Goal: Task Accomplishment & Management: Complete application form

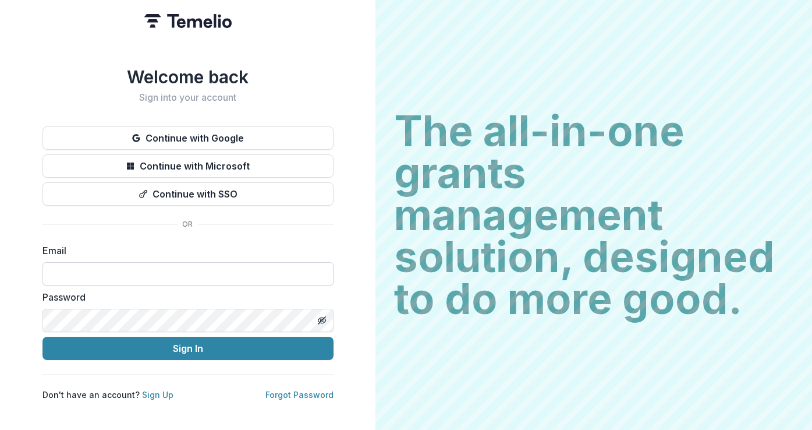
click at [70, 264] on input at bounding box center [188, 273] width 291 height 23
type input "**********"
click at [43, 337] on button "Sign In" at bounding box center [188, 348] width 291 height 23
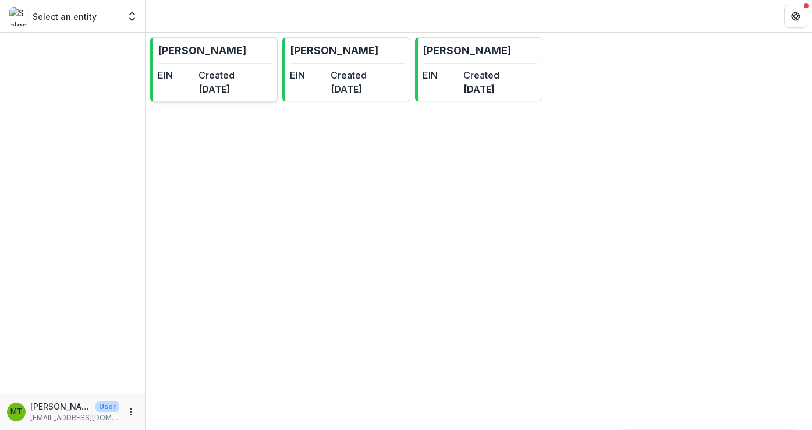
click at [222, 72] on dt "Created" at bounding box center [217, 75] width 36 height 14
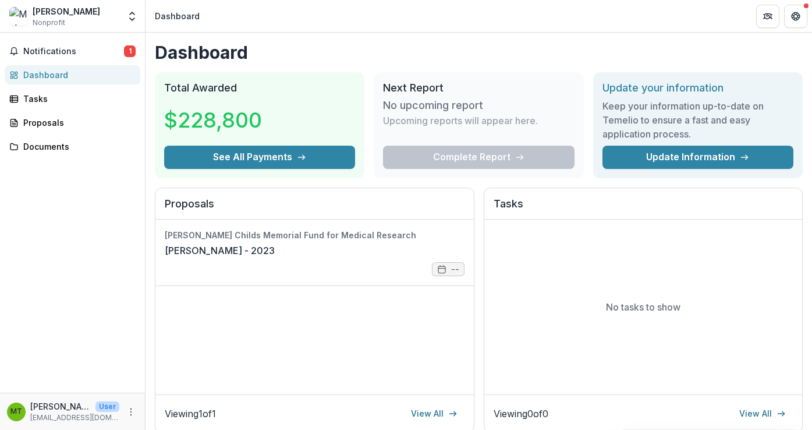
click at [441, 125] on p "Upcoming reports will appear here." at bounding box center [460, 121] width 155 height 14
click at [486, 155] on div "Complete Report" at bounding box center [478, 157] width 191 height 23
click at [456, 112] on div "No upcoming report Upcoming reports will appear here." at bounding box center [478, 119] width 191 height 51
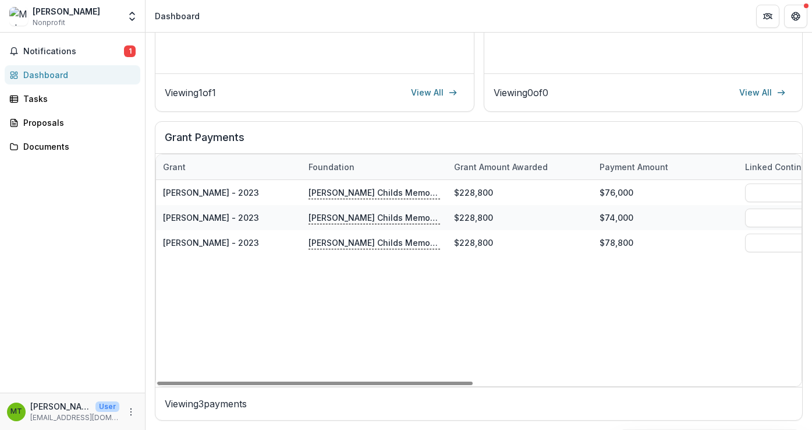
drag, startPoint x: 355, startPoint y: 382, endPoint x: 214, endPoint y: 341, distance: 146.9
click at [194, 385] on div at bounding box center [315, 382] width 316 height 3
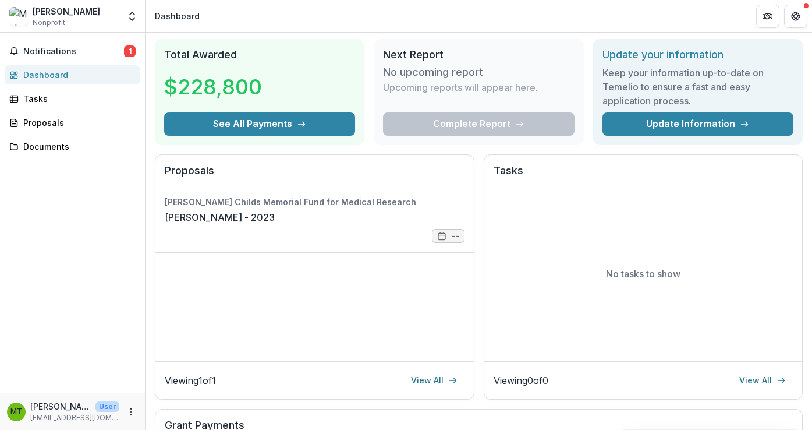
scroll to position [32, 0]
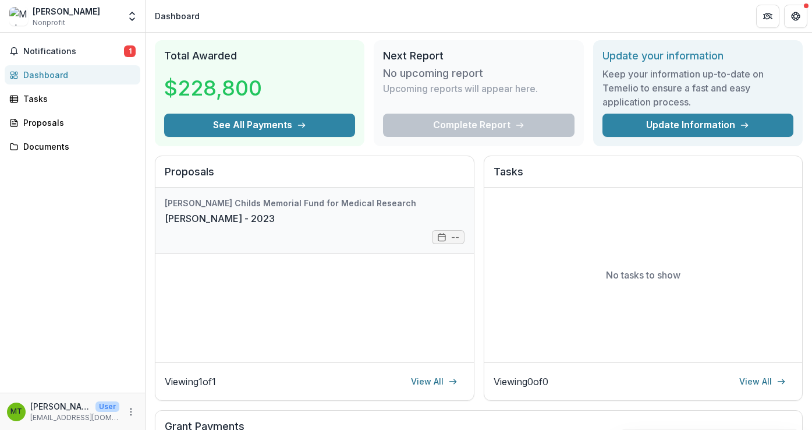
click at [223, 211] on link "[PERSON_NAME] - 2023" at bounding box center [220, 218] width 110 height 14
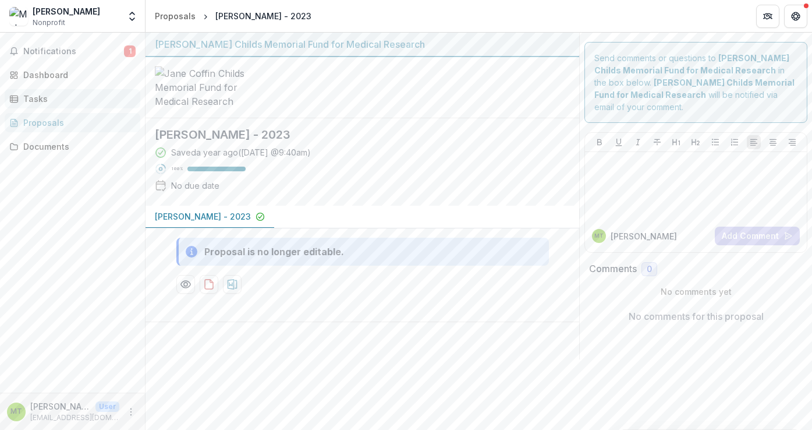
click at [67, 105] on link "Tasks" at bounding box center [73, 98] width 136 height 19
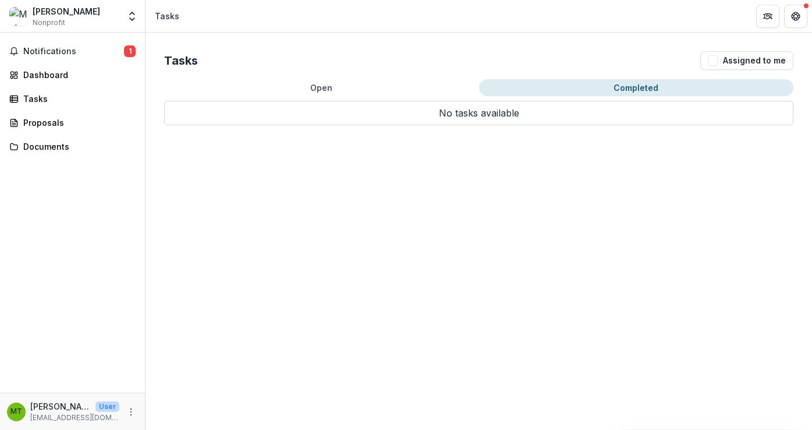
click at [632, 90] on button "Completed" at bounding box center [636, 87] width 315 height 17
click at [55, 50] on span "Notifications" at bounding box center [73, 52] width 101 height 10
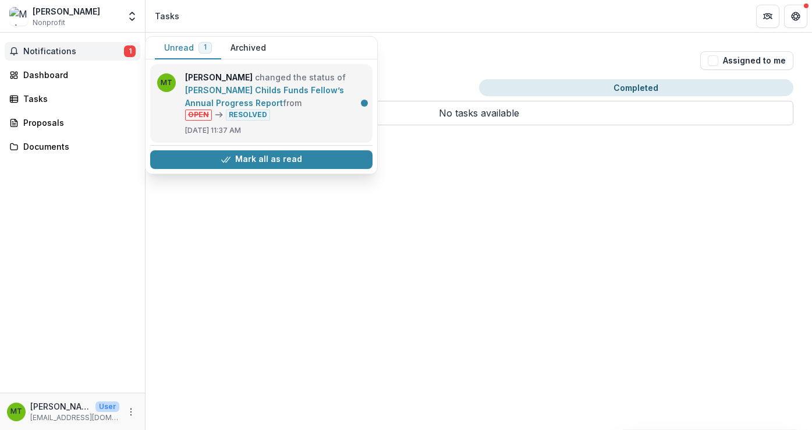
click at [253, 93] on link "[PERSON_NAME] Childs Funds Fellow’s Annual Progress Report" at bounding box center [264, 96] width 159 height 23
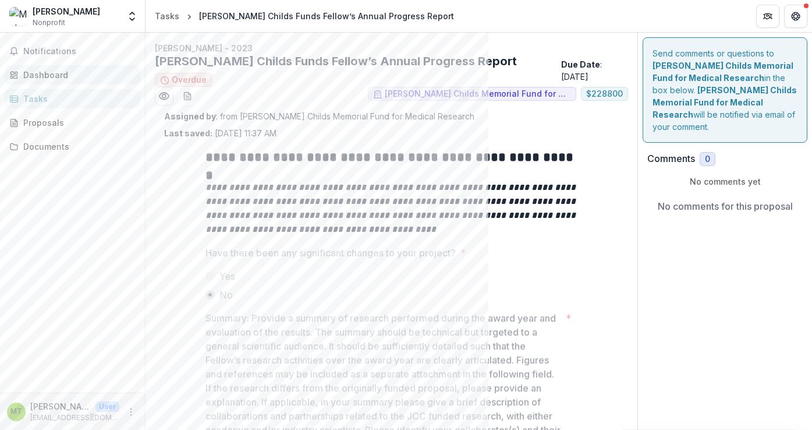
click at [54, 79] on div "Dashboard" at bounding box center [77, 75] width 108 height 12
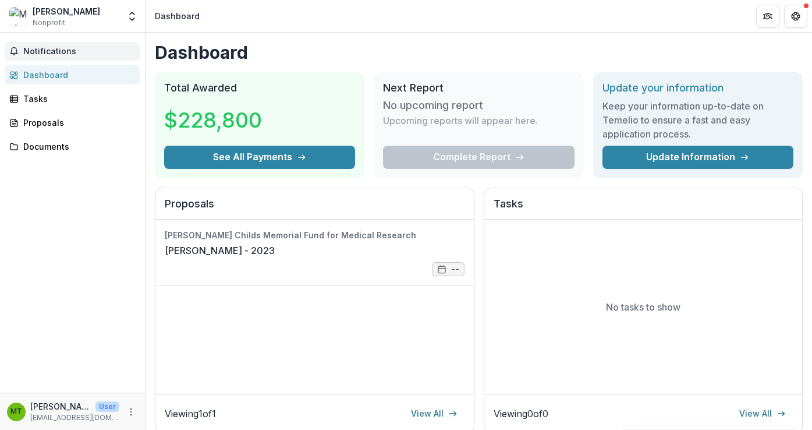
click at [51, 57] on button "Notifications" at bounding box center [73, 51] width 136 height 19
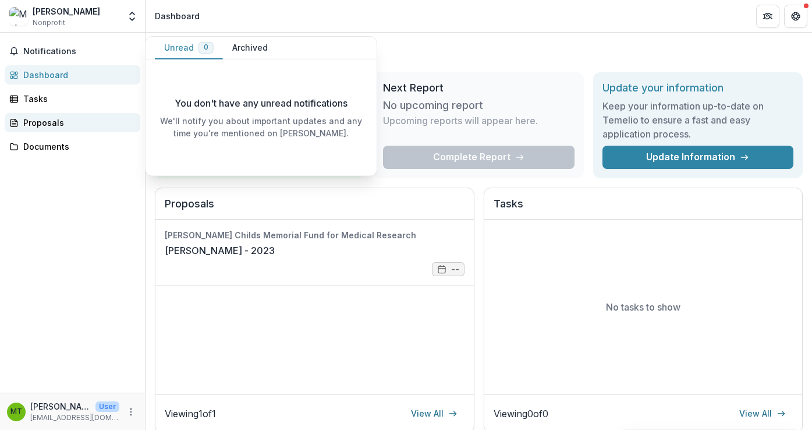
click at [46, 126] on div "Proposals" at bounding box center [77, 122] width 108 height 12
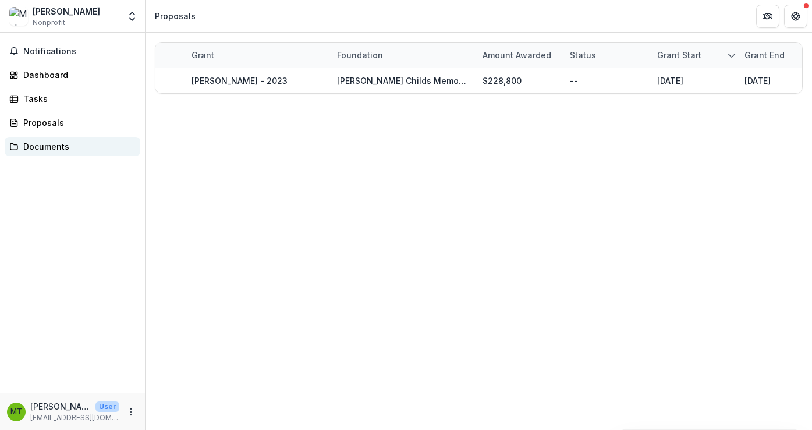
click at [49, 144] on div "Documents" at bounding box center [77, 146] width 108 height 12
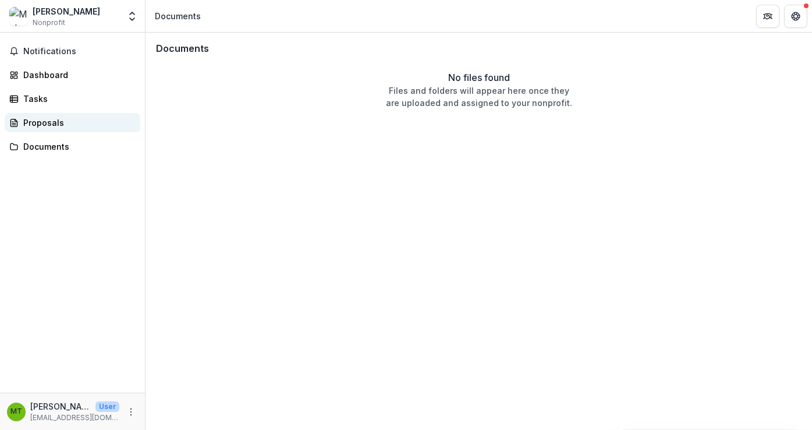
click at [46, 126] on div "Proposals" at bounding box center [77, 122] width 108 height 12
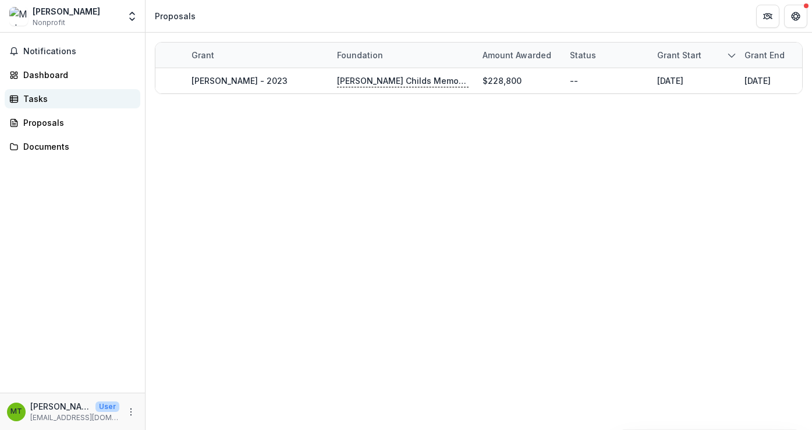
click at [41, 101] on div "Tasks" at bounding box center [77, 99] width 108 height 12
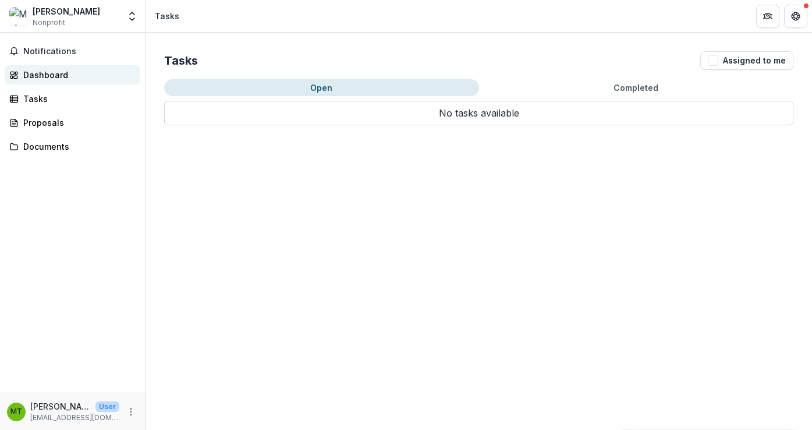
click at [40, 79] on div "Dashboard" at bounding box center [77, 75] width 108 height 12
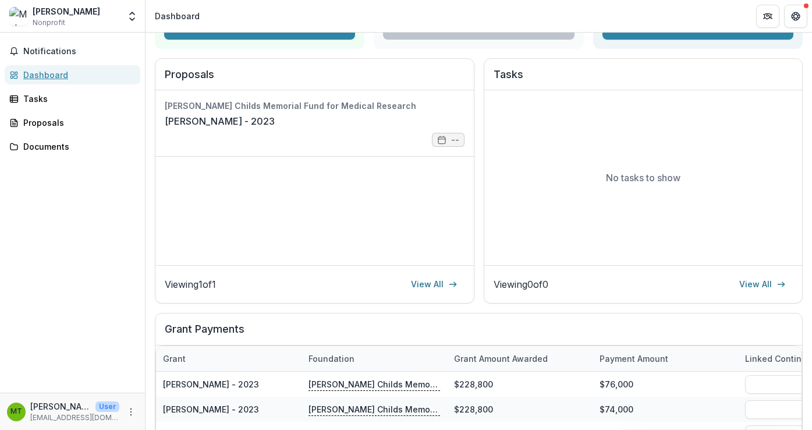
scroll to position [321, 0]
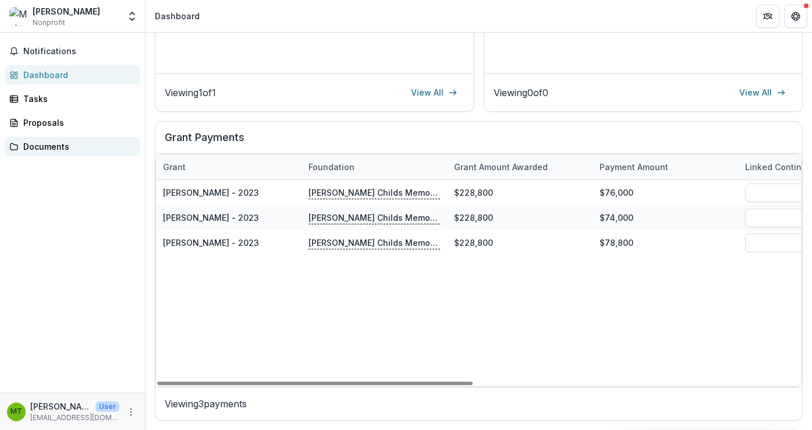
click at [64, 145] on div "Documents" at bounding box center [77, 146] width 108 height 12
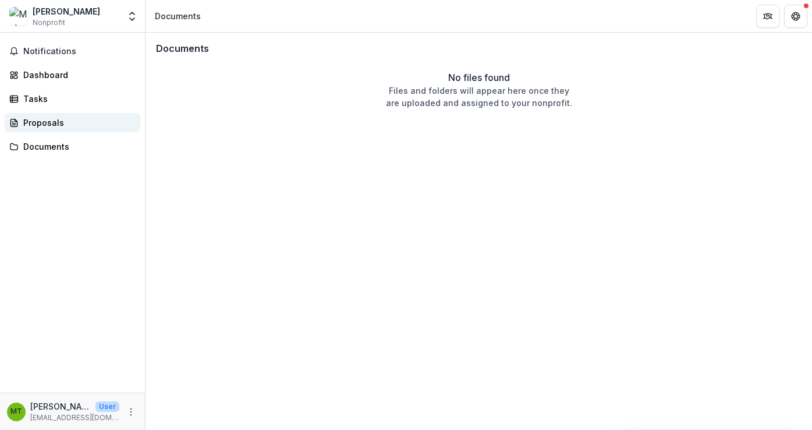
click at [61, 126] on div "Proposals" at bounding box center [77, 122] width 108 height 12
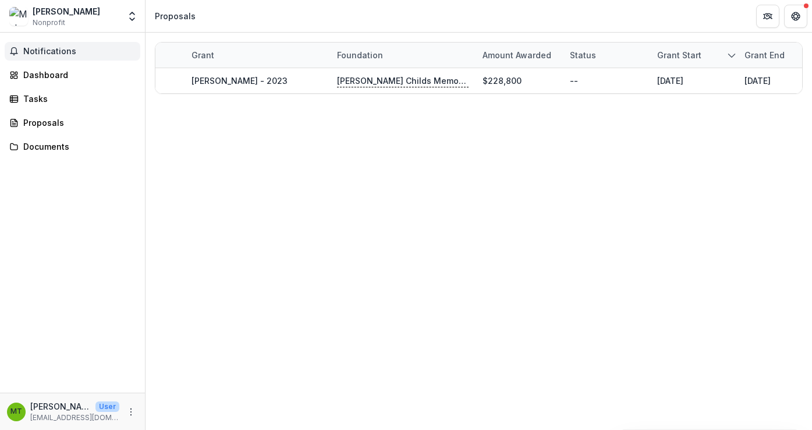
click at [37, 51] on span "Notifications" at bounding box center [79, 52] width 112 height 10
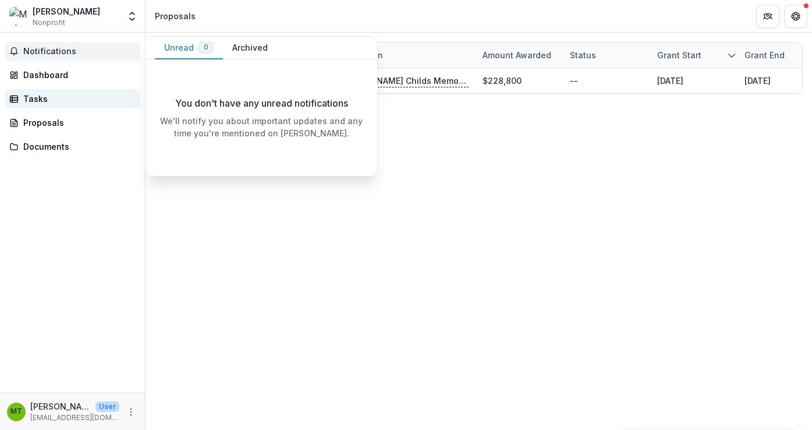
click at [40, 101] on div "Tasks" at bounding box center [77, 99] width 108 height 12
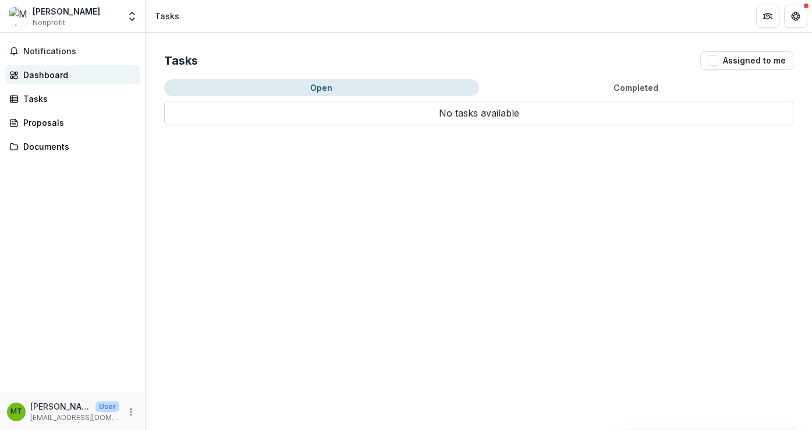
click at [52, 80] on div "Dashboard" at bounding box center [77, 75] width 108 height 12
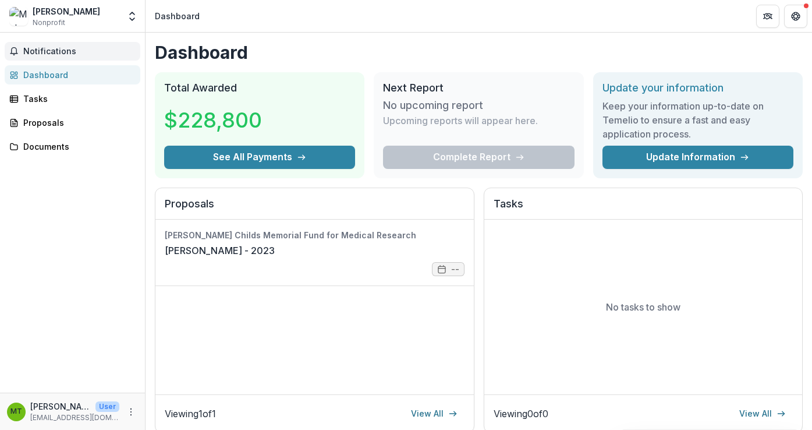
click at [48, 53] on span "Notifications" at bounding box center [79, 52] width 112 height 10
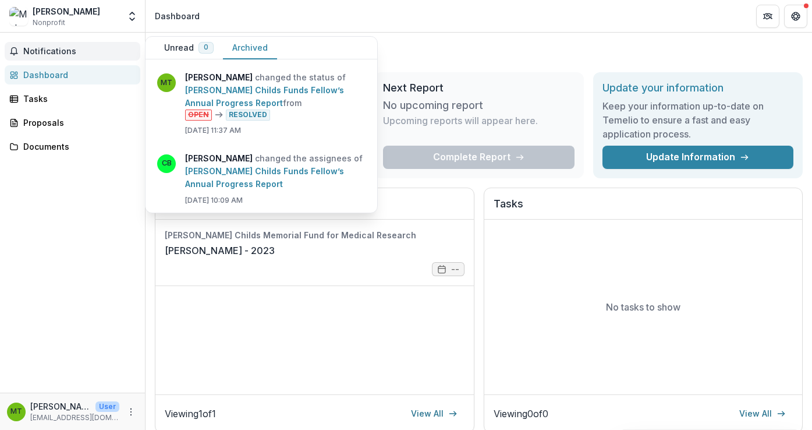
click at [254, 47] on button "Archived" at bounding box center [250, 48] width 54 height 23
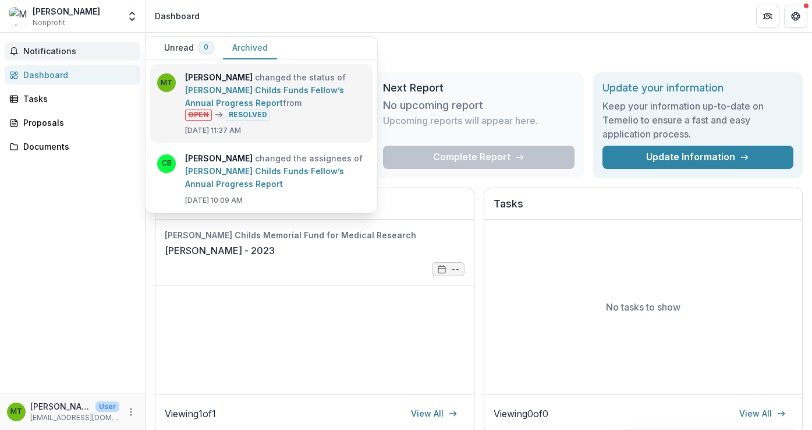
click at [234, 98] on link "[PERSON_NAME] Childs Funds Fellow’s Annual Progress Report" at bounding box center [264, 96] width 159 height 23
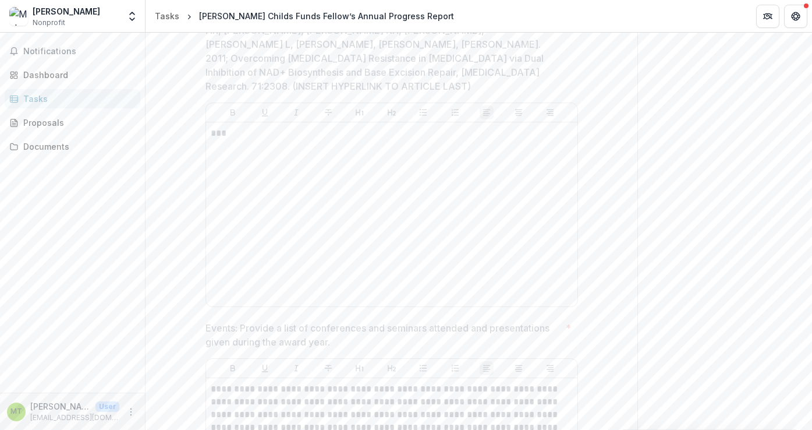
scroll to position [2990, 0]
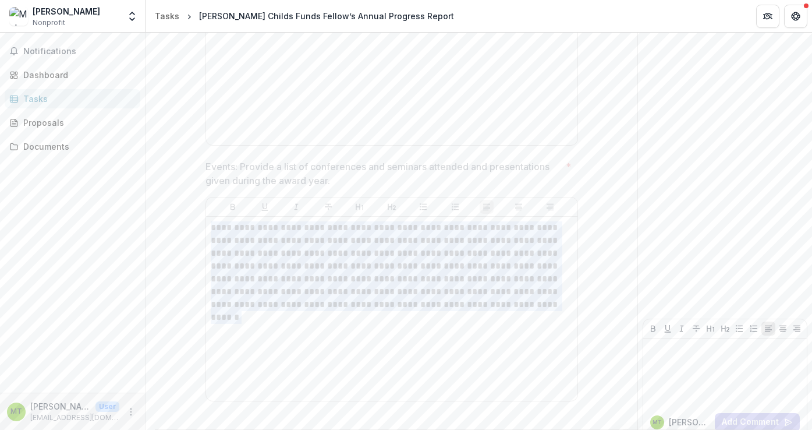
drag, startPoint x: 210, startPoint y: 211, endPoint x: 485, endPoint y: 289, distance: 285.9
click at [486, 289] on p "**********" at bounding box center [392, 266] width 362 height 90
copy p "**********"
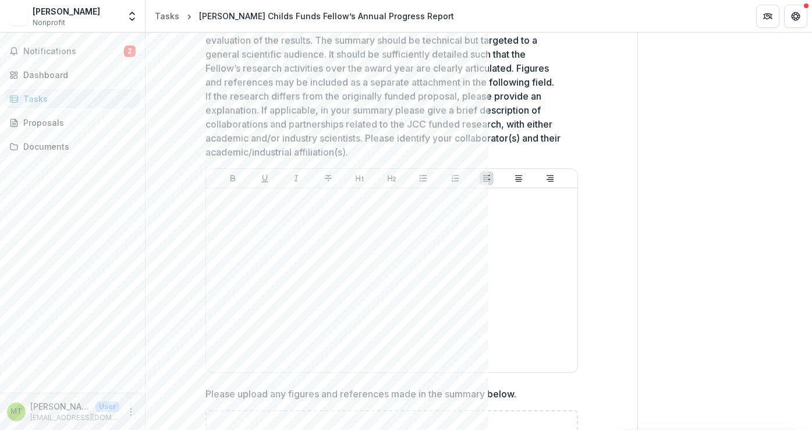
scroll to position [351, 0]
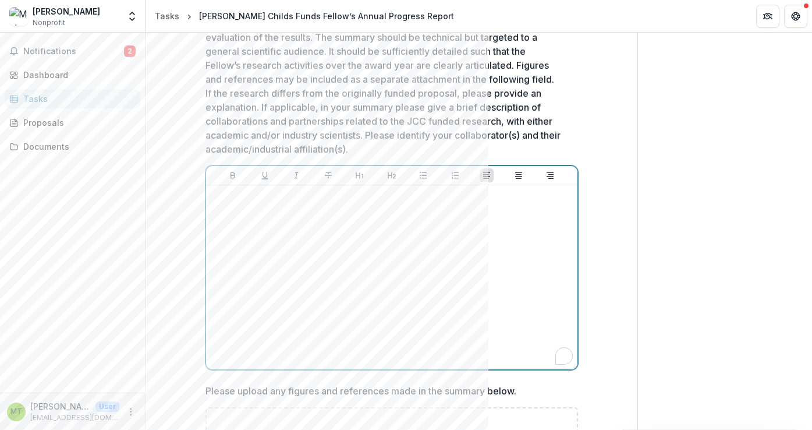
click at [225, 215] on div "To enrich screen reader interactions, please activate Accessibility in Grammarl…" at bounding box center [392, 277] width 362 height 175
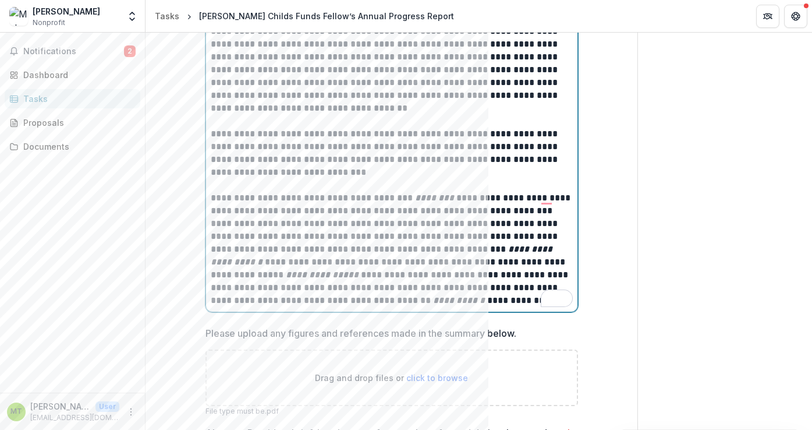
scroll to position [1730, 0]
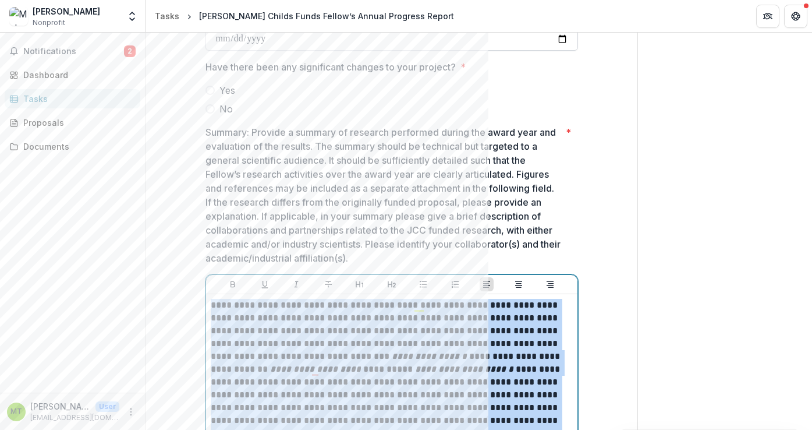
drag, startPoint x: 460, startPoint y: 151, endPoint x: 213, endPoint y: 37, distance: 272.0
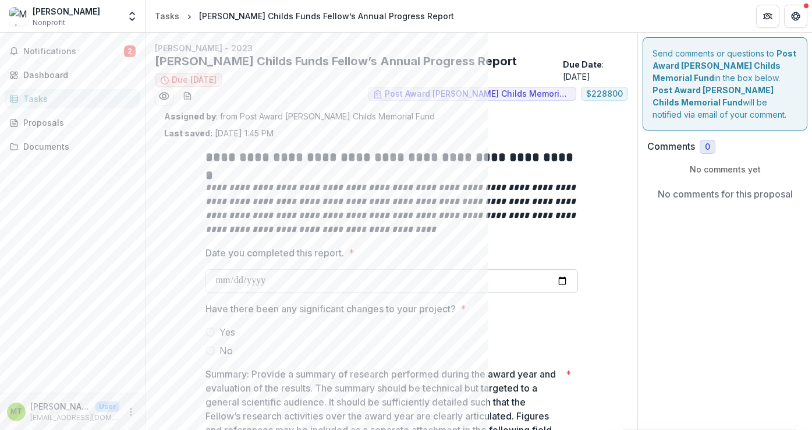
click at [300, 277] on input "Date you completed this report. *" at bounding box center [392, 280] width 373 height 23
click at [560, 278] on input "Date you completed this report. *" at bounding box center [392, 280] width 373 height 23
type input "**********"
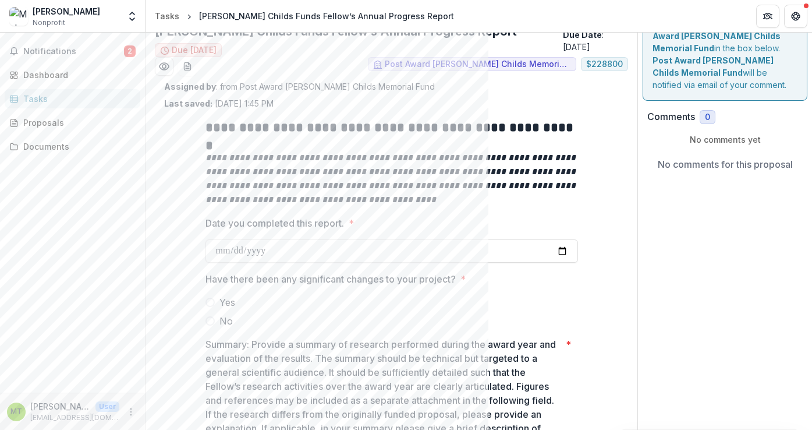
click at [210, 318] on span at bounding box center [210, 320] width 9 height 9
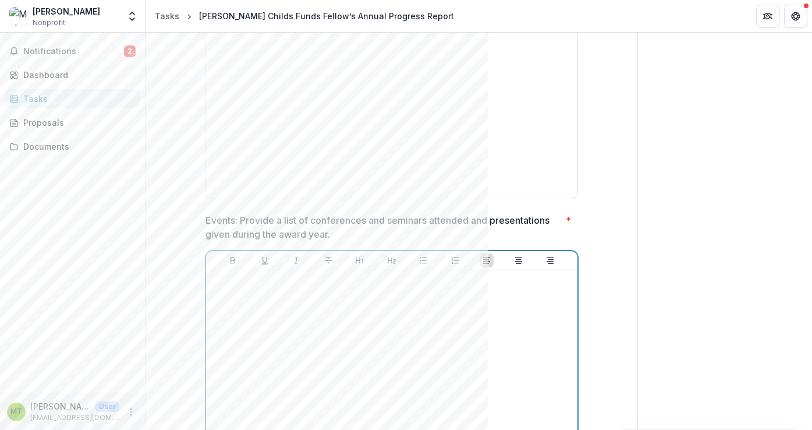
click at [224, 288] on div "To enrich screen reader interactions, please activate Accessibility in Grammarl…" at bounding box center [392, 362] width 362 height 175
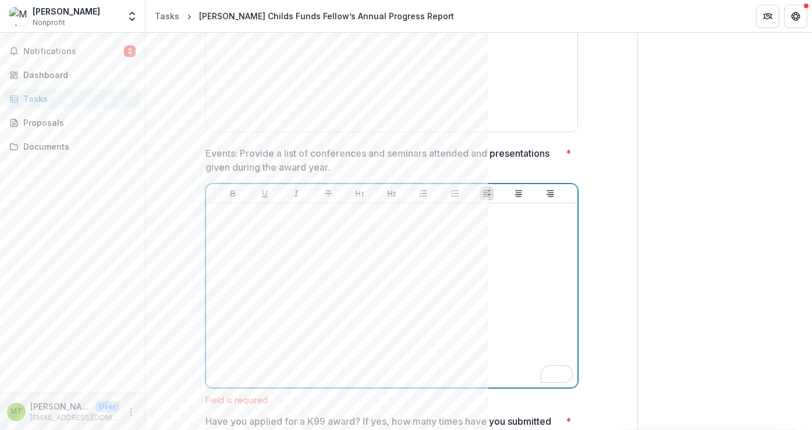
scroll to position [1357, 0]
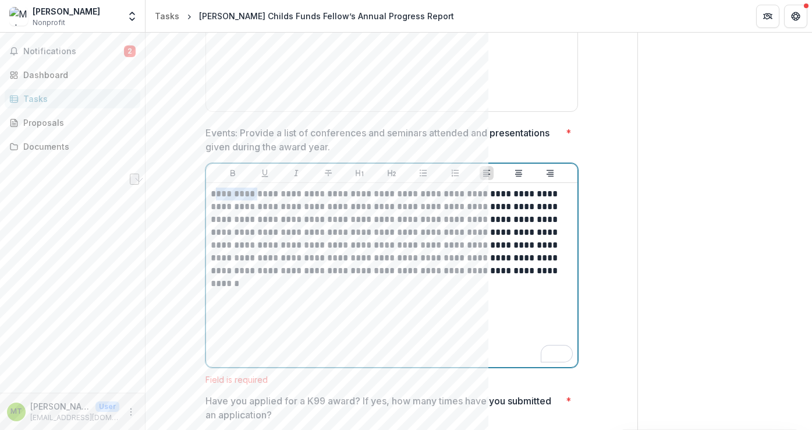
drag, startPoint x: 251, startPoint y: 183, endPoint x: 212, endPoint y: 182, distance: 39.0
click at [212, 187] on p "**********" at bounding box center [392, 232] width 362 height 90
drag, startPoint x: 445, startPoint y: 181, endPoint x: 441, endPoint y: 192, distance: 12.3
click at [441, 192] on p "**********" at bounding box center [392, 232] width 362 height 90
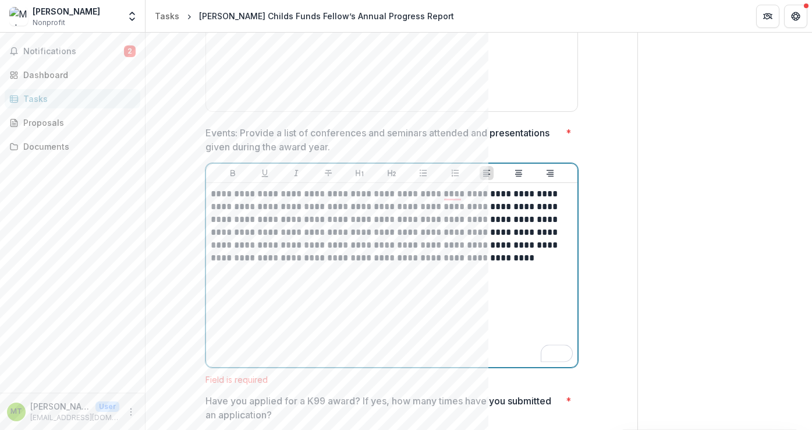
click at [213, 187] on p "**********" at bounding box center [392, 225] width 362 height 77
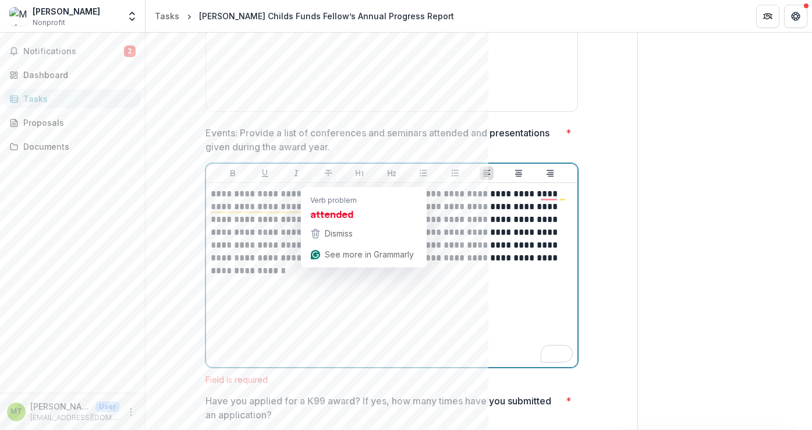
click at [348, 187] on p "**********" at bounding box center [392, 225] width 362 height 77
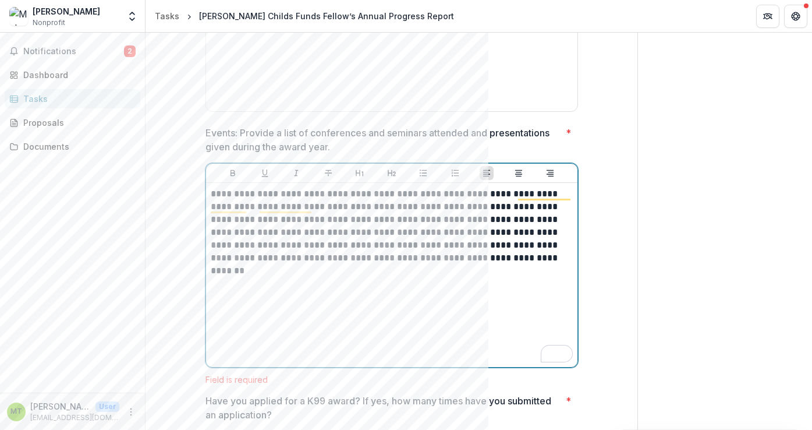
drag, startPoint x: 500, startPoint y: 180, endPoint x: 520, endPoint y: 217, distance: 42.2
click at [523, 227] on p "**********" at bounding box center [392, 225] width 362 height 77
drag, startPoint x: 495, startPoint y: 181, endPoint x: 522, endPoint y: 179, distance: 26.8
click at [496, 187] on p "**********" at bounding box center [392, 225] width 362 height 77
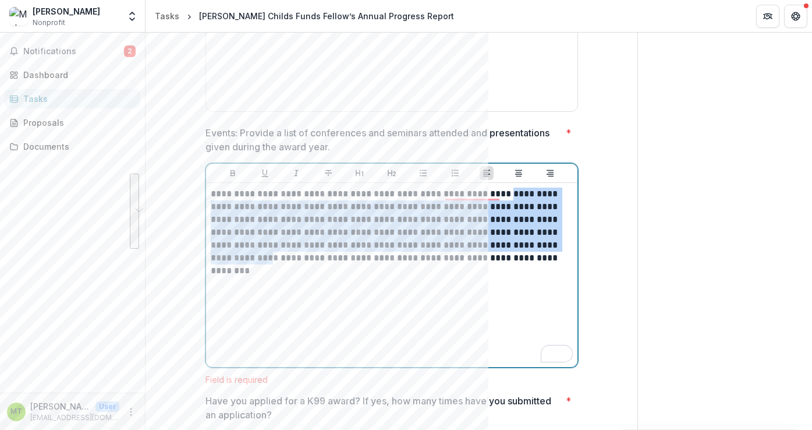
drag, startPoint x: 501, startPoint y: 181, endPoint x: 263, endPoint y: 240, distance: 245.5
click at [263, 240] on p "**********" at bounding box center [392, 225] width 362 height 77
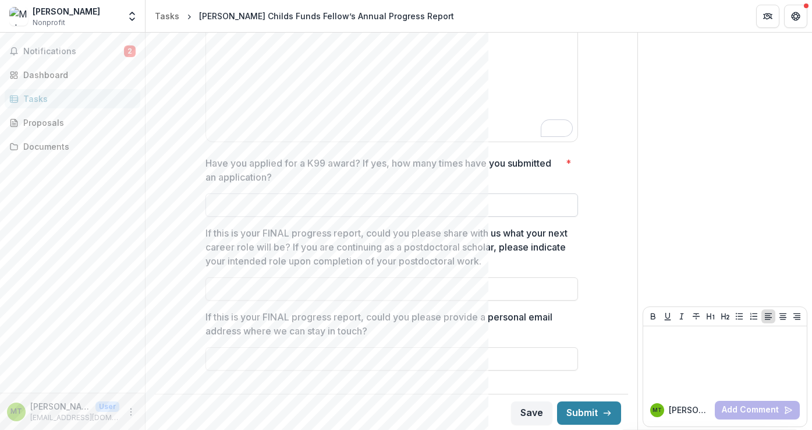
scroll to position [1570, 0]
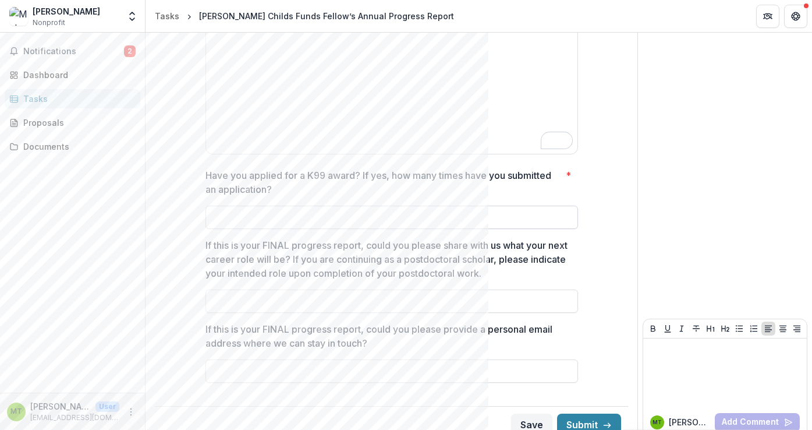
click at [240, 206] on input "Have you applied for a K99 award? If yes, how many times have you submitted an …" at bounding box center [392, 217] width 373 height 23
type input "**"
click at [523, 413] on button "Save" at bounding box center [531, 424] width 41 height 23
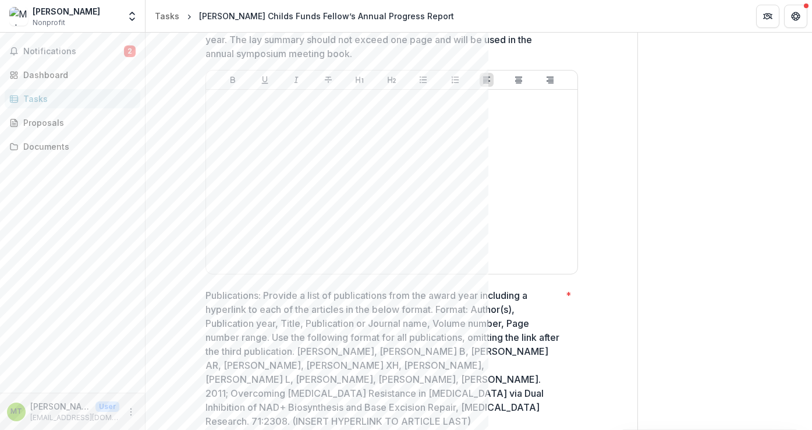
scroll to position [735, 0]
